Goal: Transaction & Acquisition: Purchase product/service

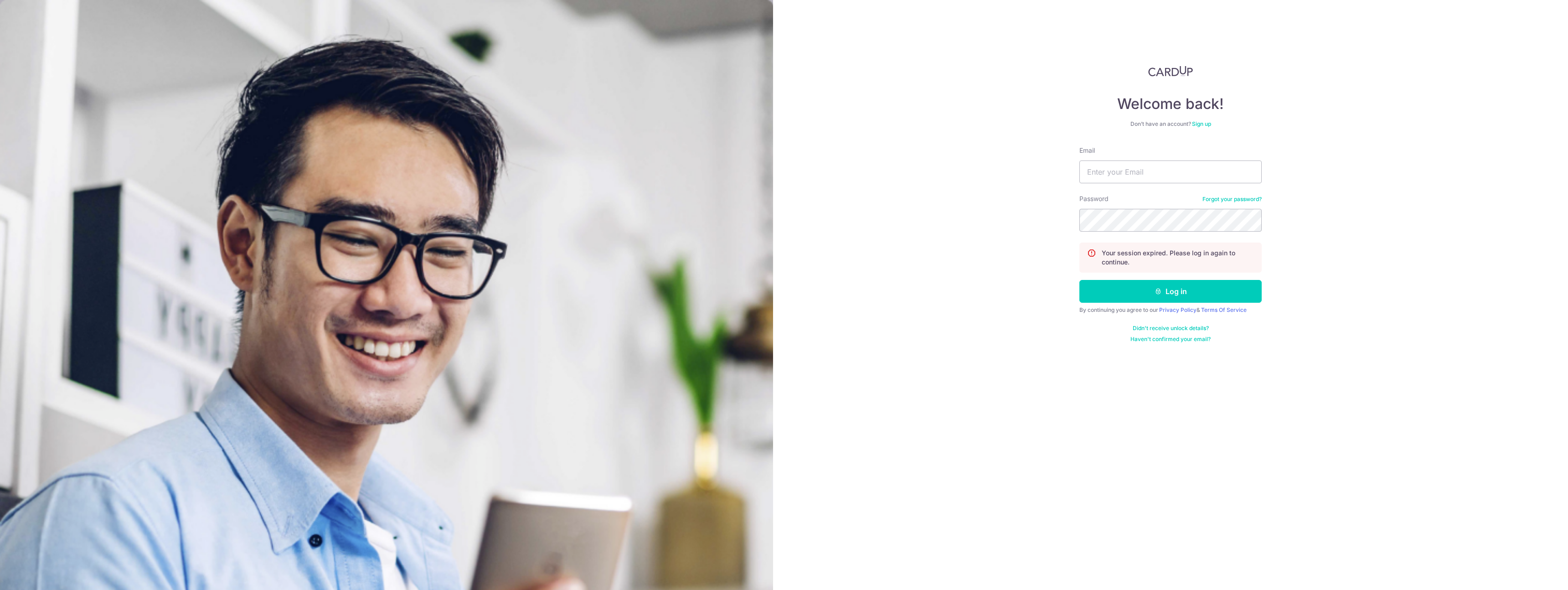
type input "seanasinaaron@gmail.com"
click at [1147, 290] on button "Log in" at bounding box center [1171, 291] width 183 height 23
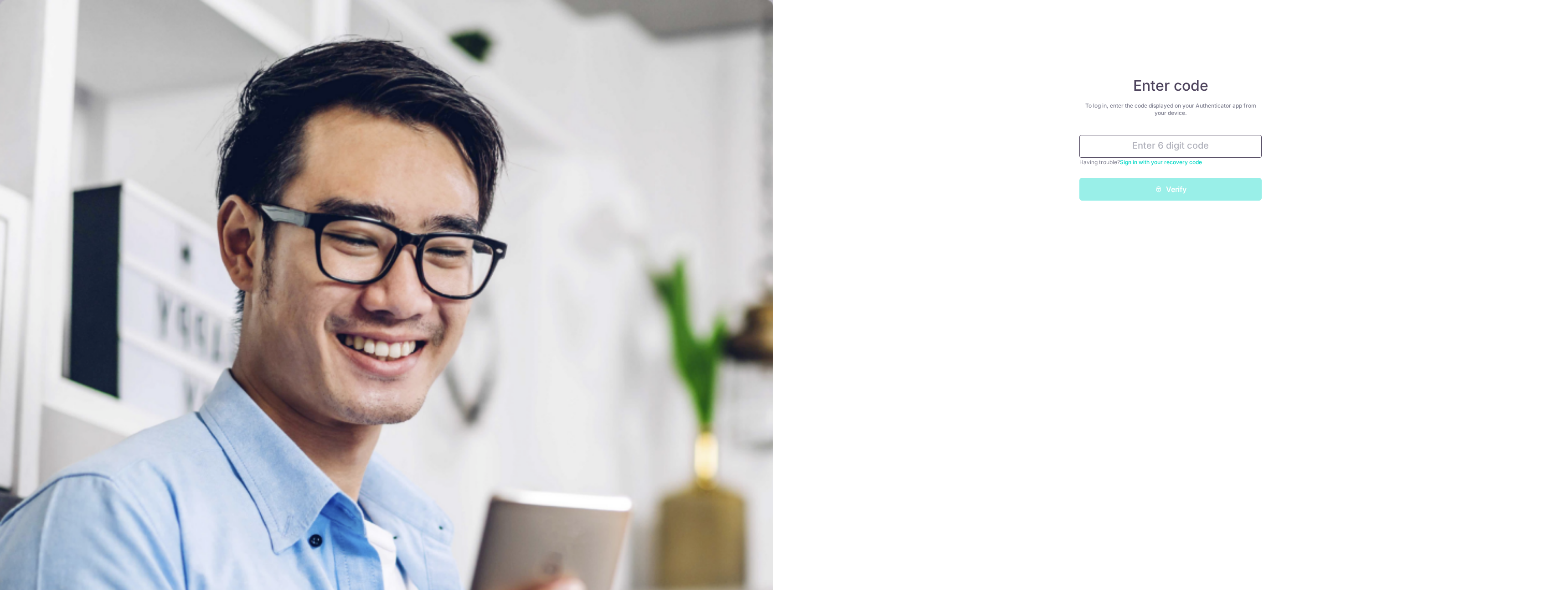
click at [1166, 148] on input "text" at bounding box center [1171, 146] width 183 height 23
type input "718859"
click at [1179, 186] on button "Verify" at bounding box center [1171, 189] width 183 height 23
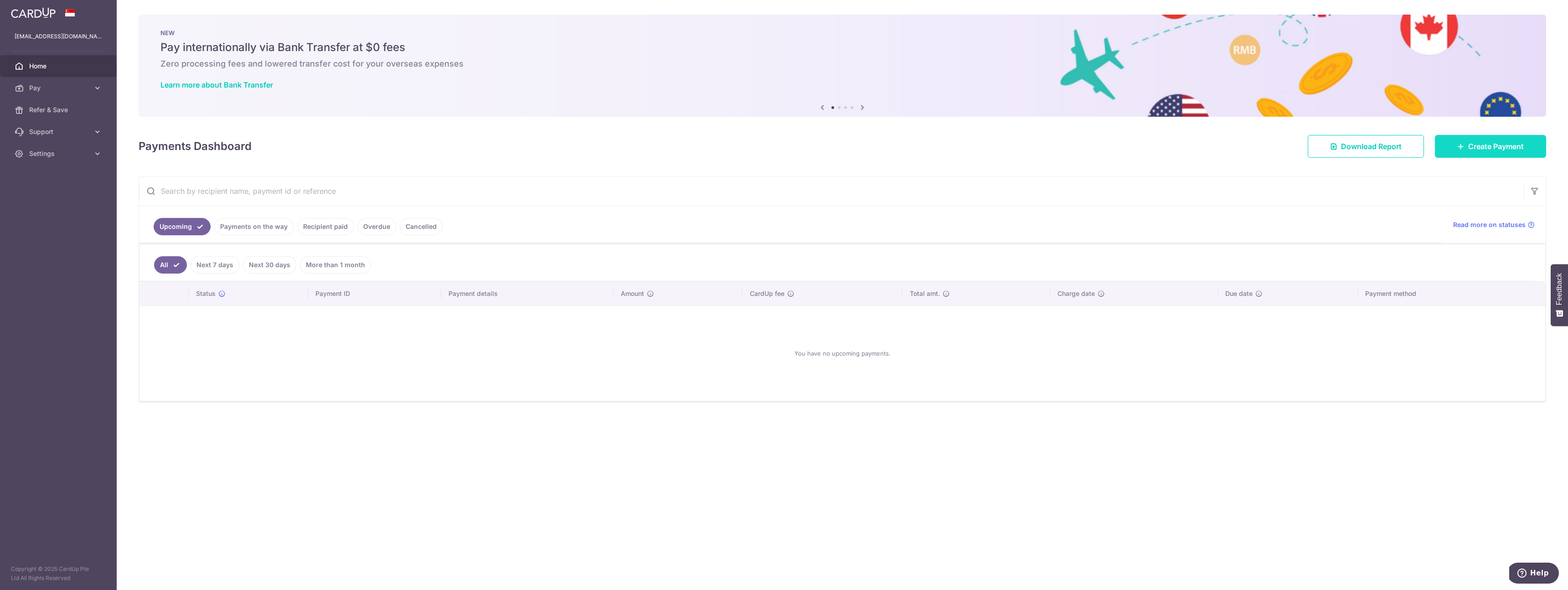
click at [1465, 146] on link "Create Payment" at bounding box center [1490, 146] width 111 height 23
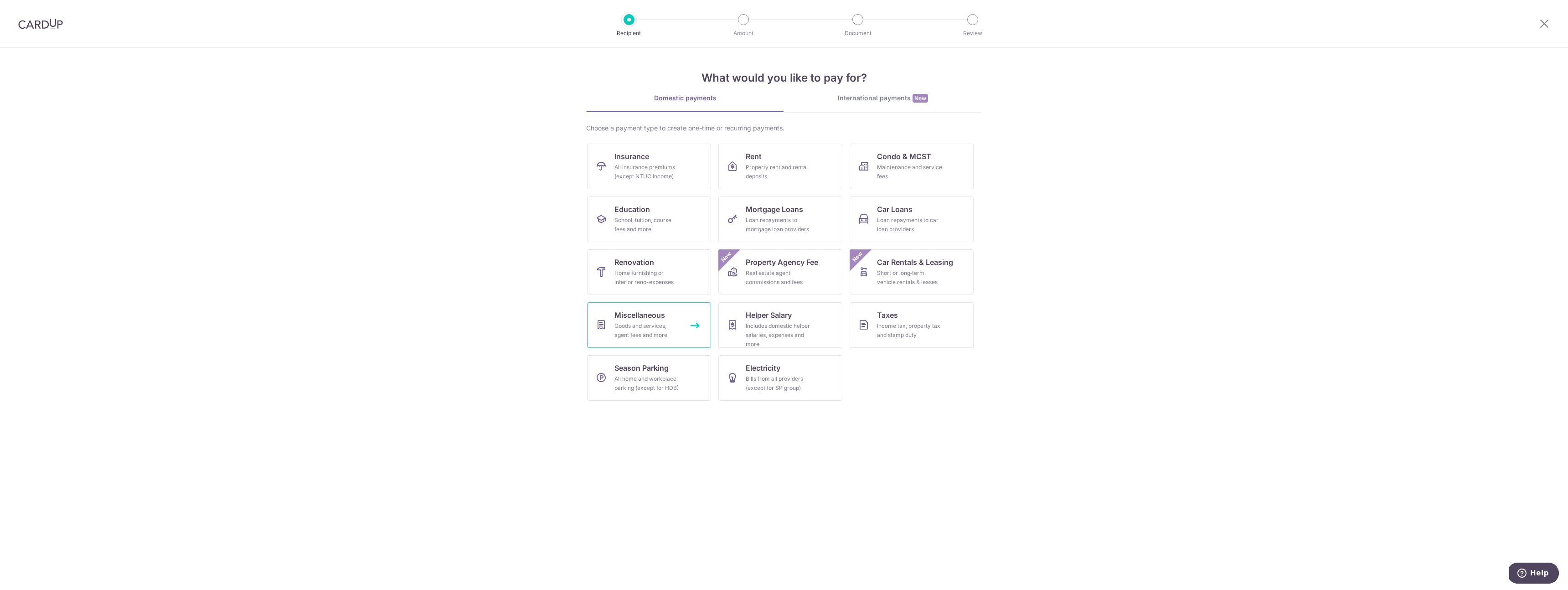
click at [667, 331] on div "Goods and services, agent fees and more" at bounding box center [647, 331] width 66 height 18
